Goal: Transaction & Acquisition: Purchase product/service

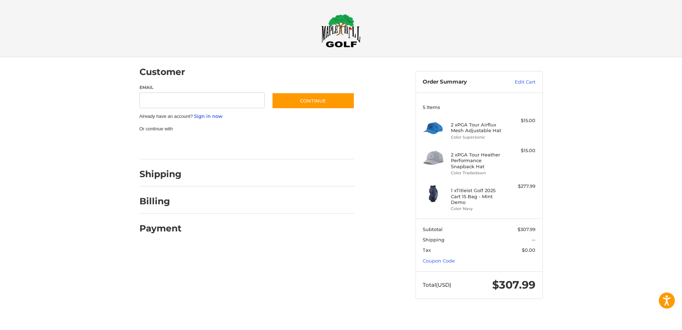
click at [215, 117] on link "Sign in now" at bounding box center [208, 116] width 29 height 6
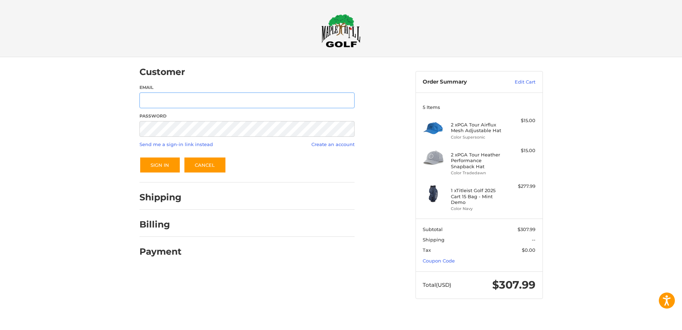
click at [168, 100] on input "Email" at bounding box center [246, 100] width 215 height 16
type input "**********"
drag, startPoint x: 451, startPoint y: 196, endPoint x: 476, endPoint y: 198, distance: 25.8
click at [476, 198] on div "1 x Titleist Golf 2025 Cart 15 Bag - Mint Demo Color Navy $277.99" at bounding box center [479, 197] width 113 height 29
copy div "1 x Titleist Golf 2025 Cart 15 Bag"
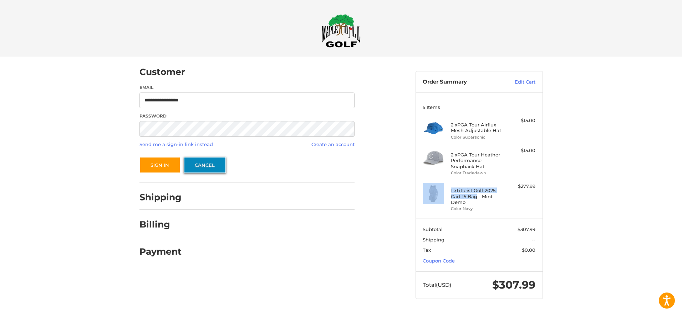
click at [213, 164] on link "Cancel" at bounding box center [205, 165] width 42 height 16
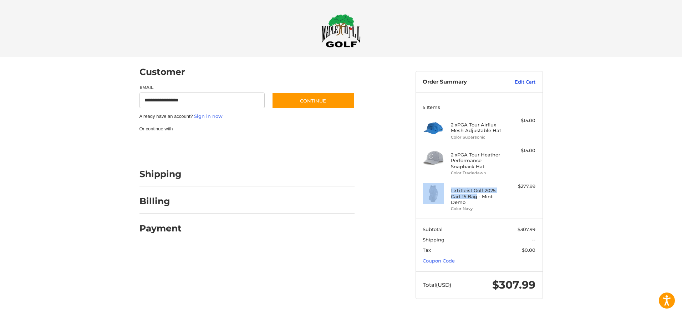
click at [530, 81] on link "Edit Cart" at bounding box center [517, 81] width 36 height 7
